Goal: Browse casually

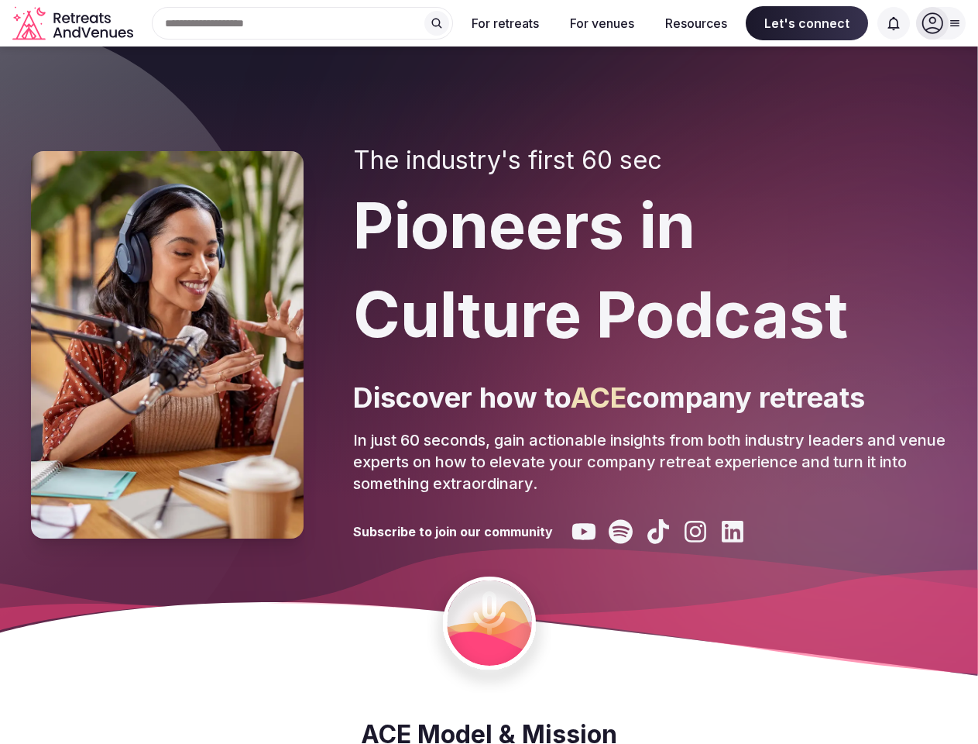
click at [489, 372] on div "The industry's first 60 sec Pioneers in Culture Podcast Discover how to ACE com…" at bounding box center [650, 345] width 594 height 398
click at [303, 23] on div "Search Popular Destinations [GEOGRAPHIC_DATA], [GEOGRAPHIC_DATA] [GEOGRAPHIC_DA…" at bounding box center [296, 23] width 314 height 33
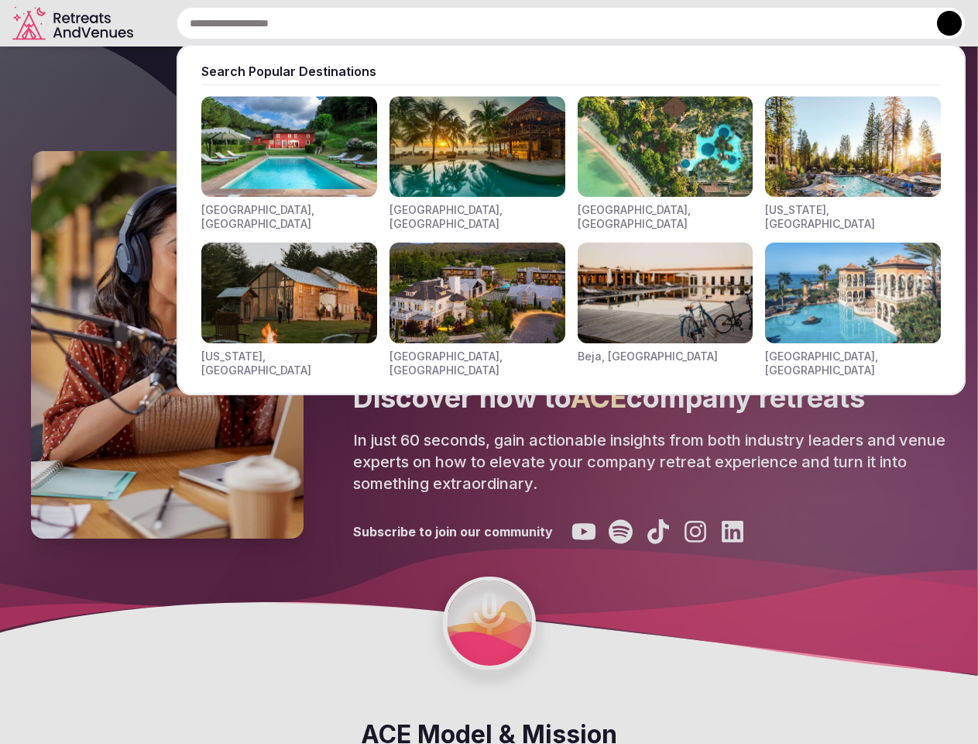
click at [437, 23] on input "text" at bounding box center [571, 23] width 789 height 33
click at [506, 23] on input "text" at bounding box center [571, 23] width 789 height 33
click at [602, 23] on input "text" at bounding box center [571, 23] width 789 height 33
click at [696, 23] on input "text" at bounding box center [571, 23] width 789 height 33
click at [807, 23] on input "text" at bounding box center [571, 23] width 789 height 33
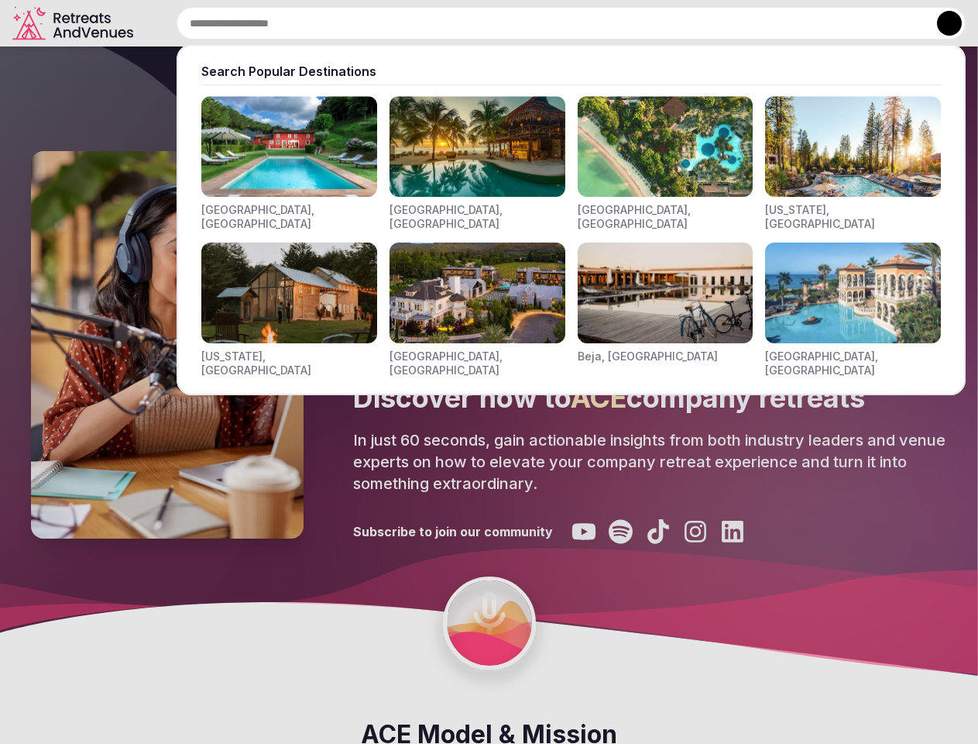
click at [894, 23] on input "text" at bounding box center [571, 23] width 789 height 33
click at [941, 23] on button at bounding box center [949, 23] width 25 height 25
